Goal: Transaction & Acquisition: Purchase product/service

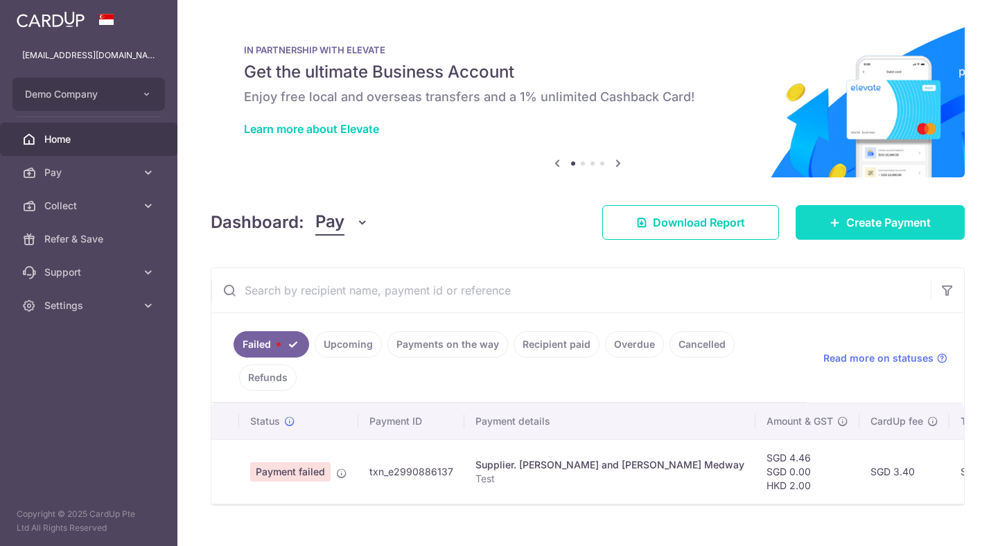
click at [830, 215] on link "Create Payment" at bounding box center [879, 222] width 169 height 35
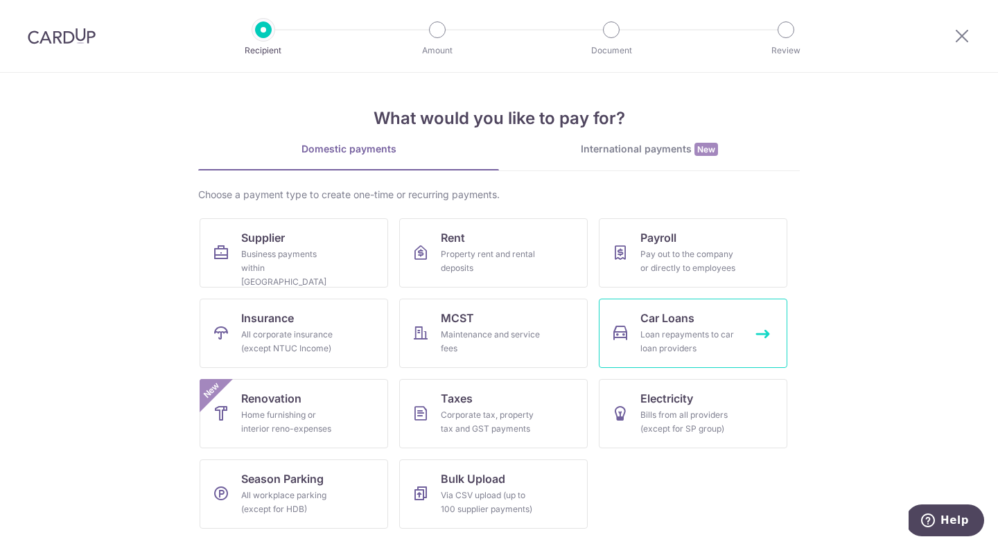
click at [657, 326] on span "Car Loans" at bounding box center [667, 318] width 54 height 17
